Goal: Task Accomplishment & Management: Complete application form

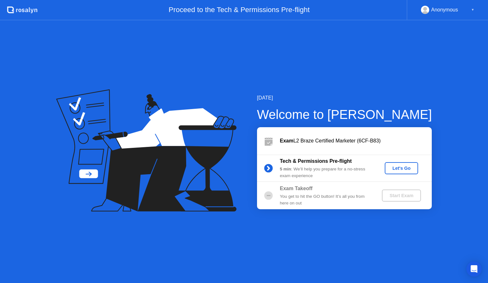
click at [406, 170] on div "Let's Go" at bounding box center [401, 167] width 28 height 5
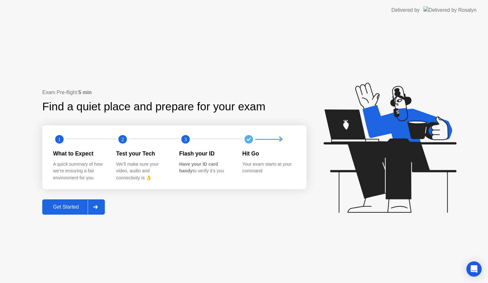
click at [81, 205] on div "Get Started" at bounding box center [65, 207] width 43 height 6
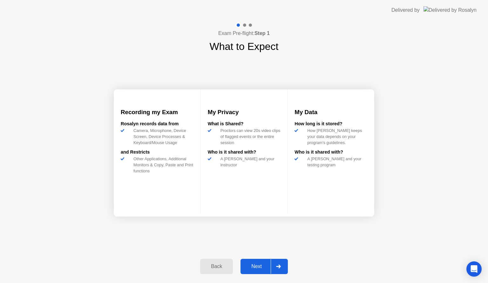
click at [258, 267] on div "Next" at bounding box center [256, 266] width 28 height 6
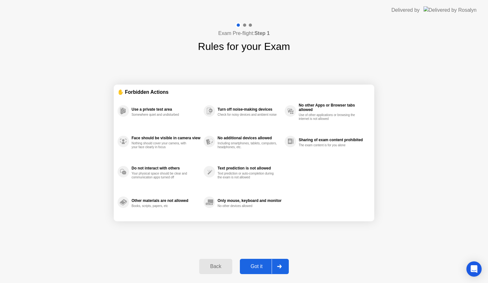
click at [258, 264] on div "Got it" at bounding box center [257, 266] width 30 height 6
select select "**********"
select select "*******"
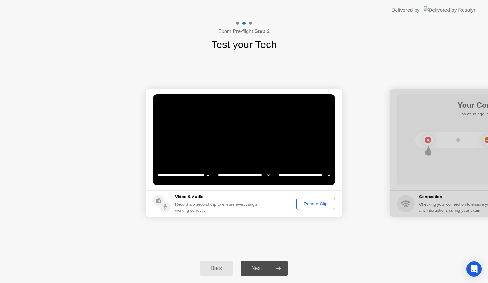
click at [326, 258] on div "Back Next" at bounding box center [244, 267] width 488 height 29
click at [305, 204] on div "Record Clip" at bounding box center [315, 203] width 34 height 5
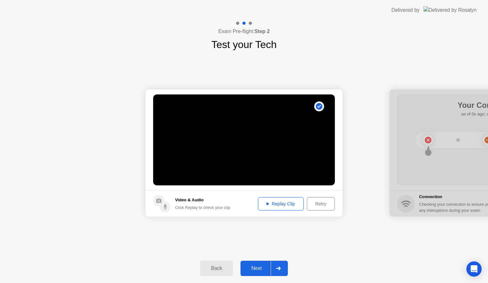
click at [296, 204] on div "Replay Clip" at bounding box center [280, 203] width 41 height 5
click at [262, 265] on div "Next" at bounding box center [256, 268] width 28 height 6
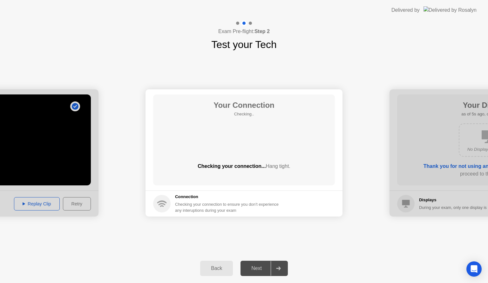
click at [236, 164] on div "Checking your connection... Hang tight." at bounding box center [244, 166] width 182 height 8
click at [237, 197] on h5 "Connection" at bounding box center [228, 196] width 107 height 6
click at [239, 136] on div "Your Connection Checking.. Checking your connection... Hang tight." at bounding box center [244, 139] width 182 height 91
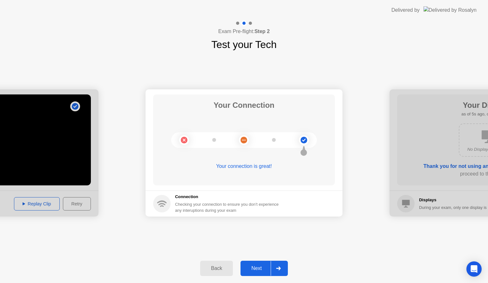
click at [303, 141] on icon at bounding box center [303, 139] width 3 height 3
click at [257, 270] on div "Next" at bounding box center [256, 268] width 28 height 6
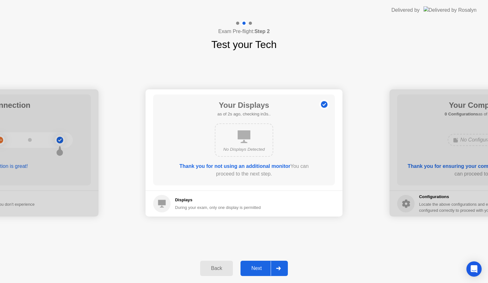
click at [243, 132] on icon at bounding box center [243, 136] width 13 height 13
click at [243, 165] on b "Thank you for not using an additional monitor" at bounding box center [234, 165] width 111 height 5
click at [249, 263] on button "Next" at bounding box center [263, 267] width 47 height 15
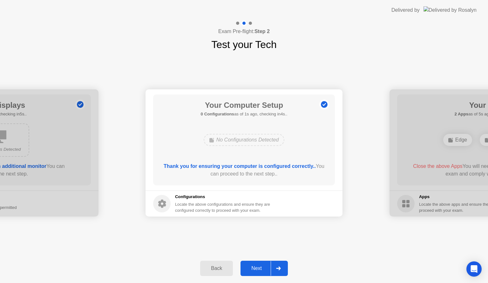
click at [255, 270] on div "Next" at bounding box center [256, 268] width 28 height 6
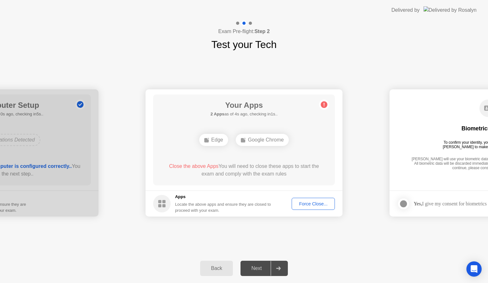
click at [241, 228] on div "**********" at bounding box center [244, 152] width 488 height 201
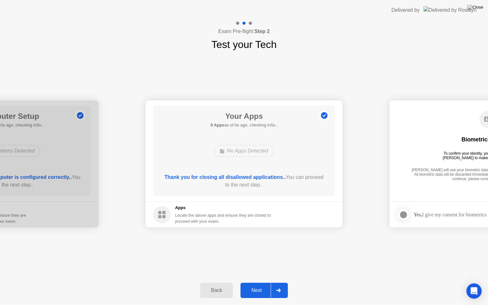
click at [264, 282] on div "Next" at bounding box center [256, 290] width 28 height 6
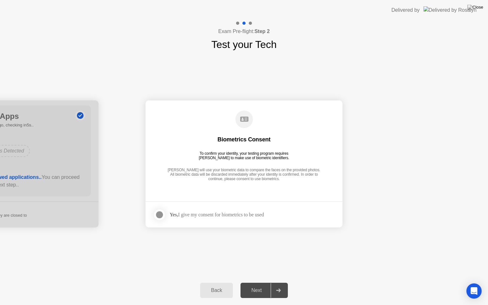
click at [245, 139] on div "Biometrics Consent" at bounding box center [243, 140] width 53 height 8
click at [245, 127] on circle at bounding box center [243, 118] width 17 height 17
click at [193, 214] on div "Yes, I give my consent for biometrics to be used" at bounding box center [217, 214] width 94 height 6
click at [159, 215] on div at bounding box center [160, 215] width 8 height 8
click at [251, 282] on div "Next" at bounding box center [256, 290] width 28 height 6
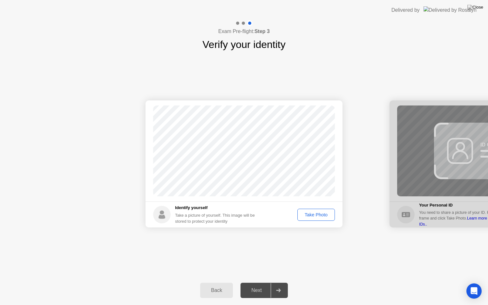
click at [315, 213] on div "Take Photo" at bounding box center [315, 214] width 33 height 5
click at [264, 282] on div "Next" at bounding box center [256, 290] width 28 height 6
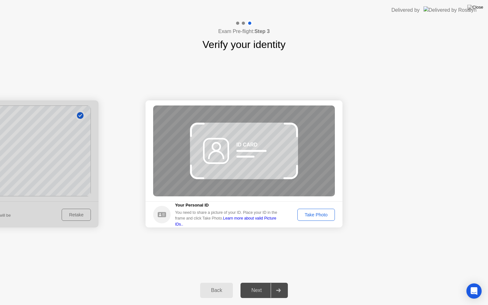
click at [210, 282] on div "Back" at bounding box center [216, 290] width 29 height 6
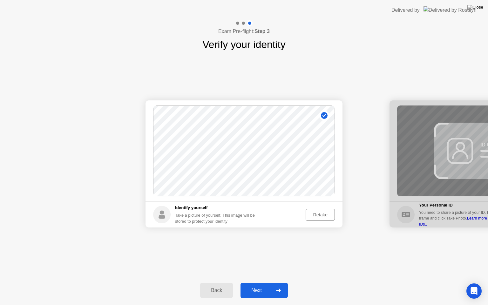
click at [245, 282] on div "Next" at bounding box center [256, 290] width 28 height 6
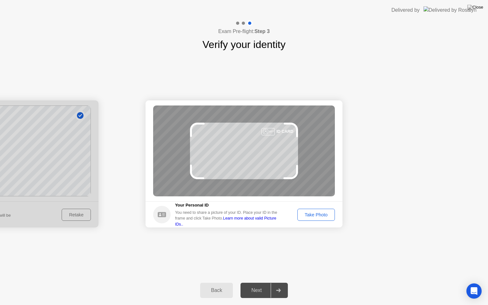
click at [220, 282] on div "Back" at bounding box center [216, 290] width 29 height 6
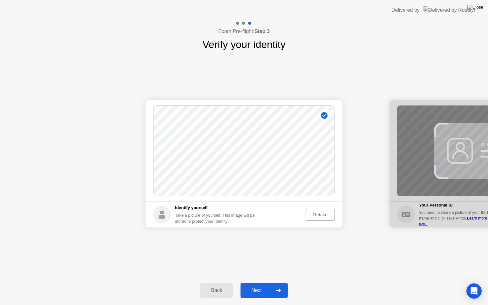
click at [245, 282] on div "Next" at bounding box center [256, 290] width 28 height 6
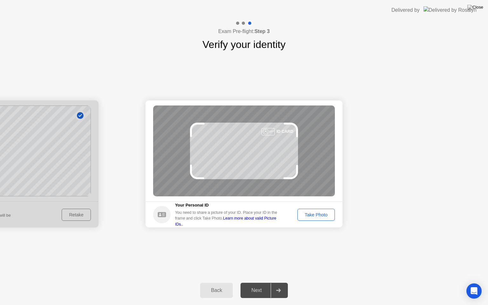
click at [315, 214] on div "Take Photo" at bounding box center [315, 214] width 33 height 5
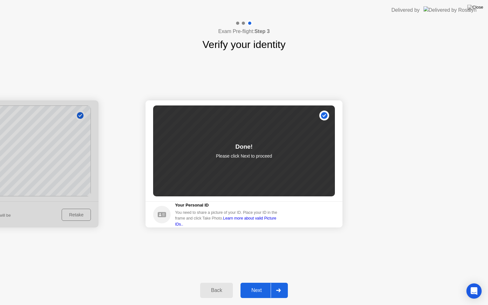
click at [251, 282] on div "Next" at bounding box center [256, 290] width 28 height 6
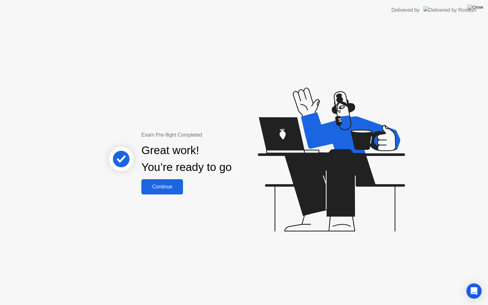
click at [161, 187] on div "Continue" at bounding box center [162, 187] width 38 height 6
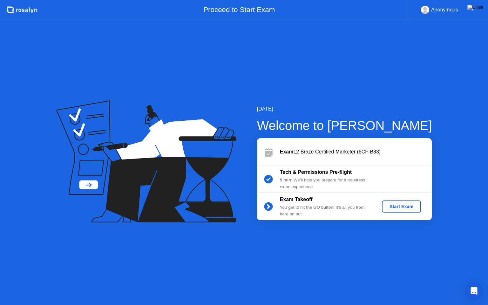
click at [320, 182] on div "5 min : We’ll help you prepare for a no-stress exam experience" at bounding box center [325, 183] width 91 height 13
click at [316, 200] on div "Exam Takeoff" at bounding box center [325, 200] width 91 height 8
click at [284, 126] on div "Welcome to [PERSON_NAME]" at bounding box center [344, 125] width 175 height 19
click at [279, 151] on div at bounding box center [268, 151] width 23 height 13
click at [89, 184] on icon at bounding box center [146, 161] width 180 height 122
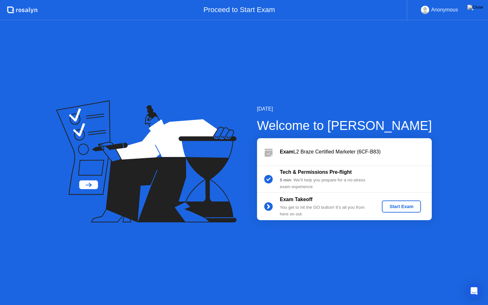
click at [385, 204] on div "Start Exam" at bounding box center [401, 206] width 34 height 5
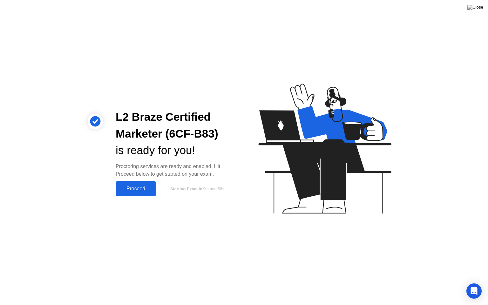
click at [146, 184] on button "Proceed" at bounding box center [136, 188] width 40 height 15
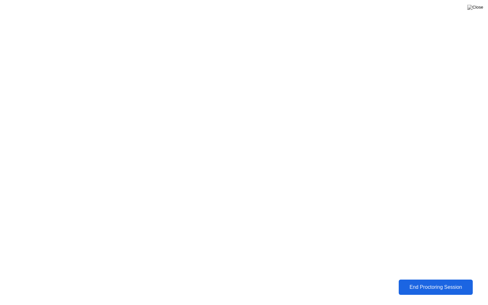
click at [433, 282] on button "End Proctoring Session" at bounding box center [435, 286] width 74 height 15
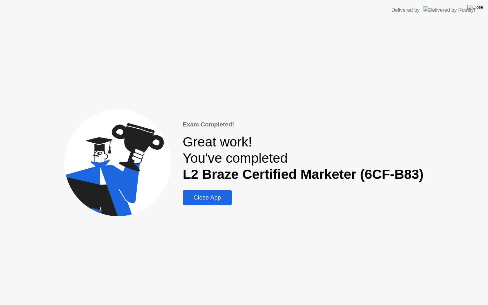
click at [217, 198] on div "Close App" at bounding box center [206, 197] width 45 height 7
